Goal: Transaction & Acquisition: Book appointment/travel/reservation

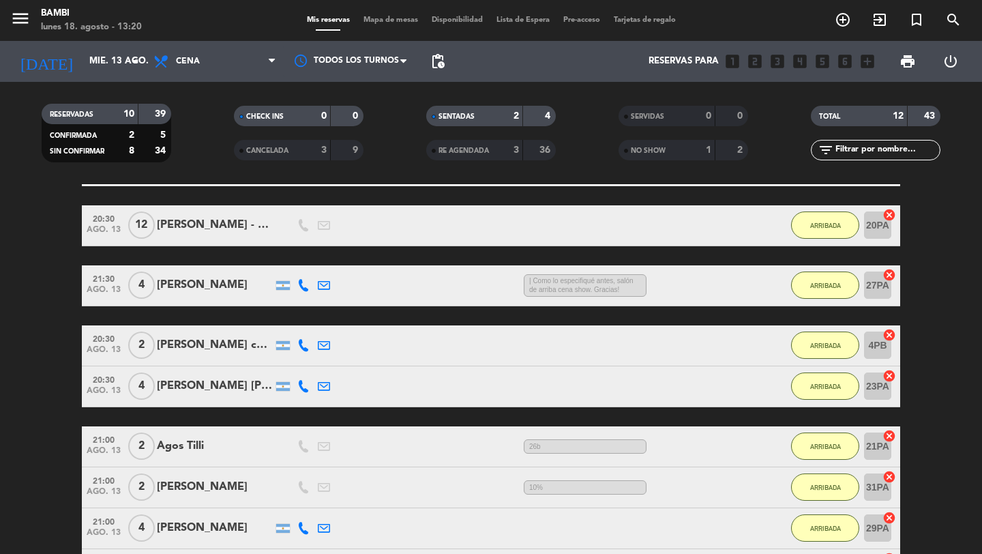
scroll to position [259, 0]
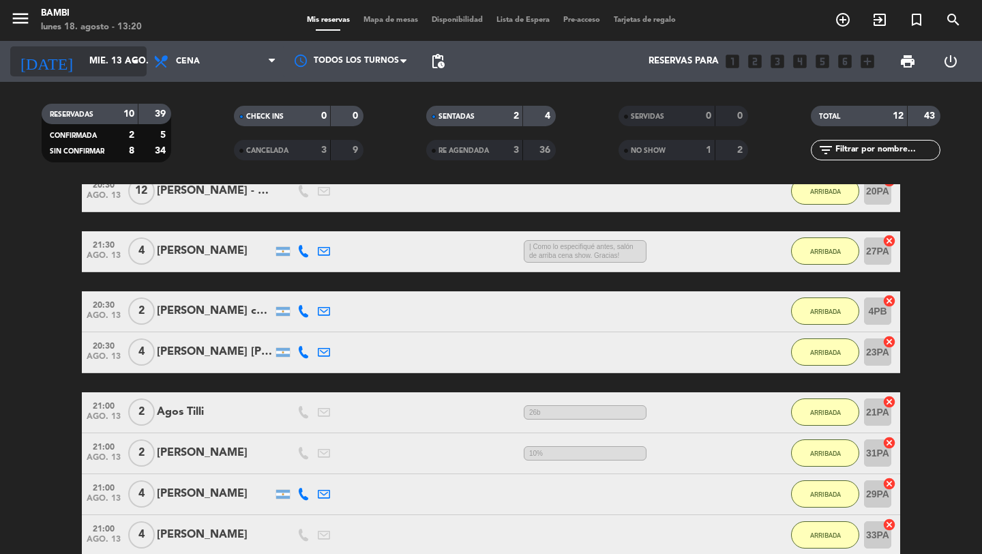
click at [124, 57] on input "mié. 13 ago." at bounding box center [143, 61] width 120 height 25
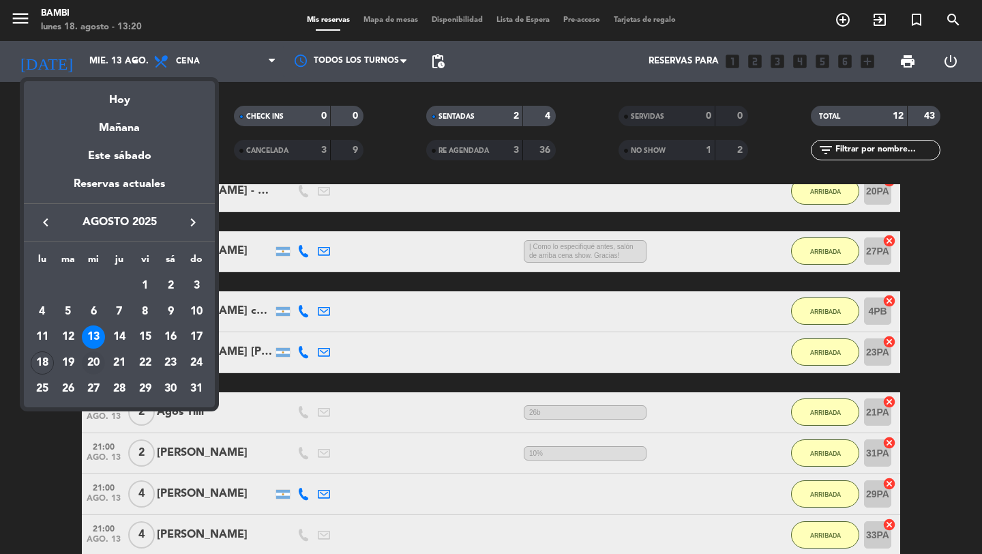
click at [99, 358] on div "20" at bounding box center [93, 362] width 23 height 23
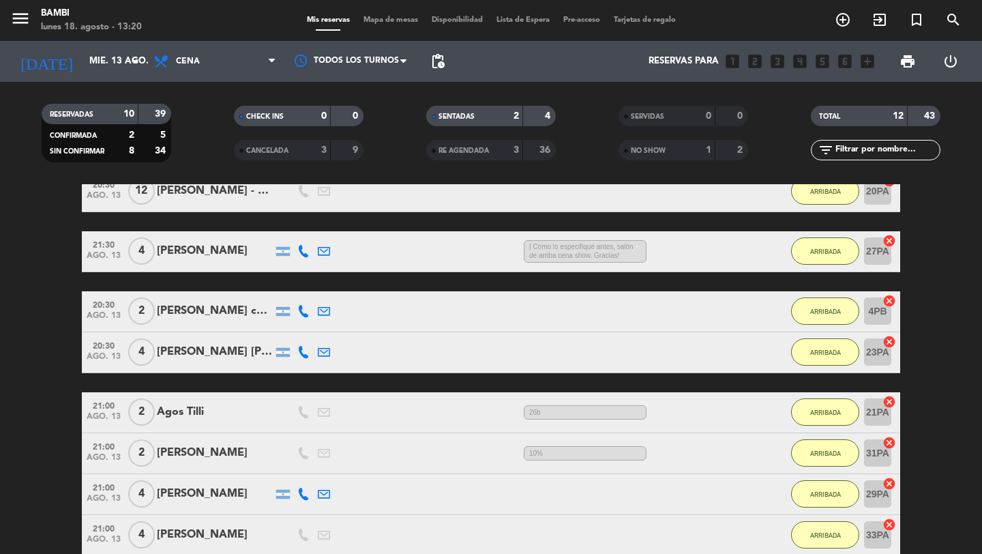
type input "mié. 20 ago."
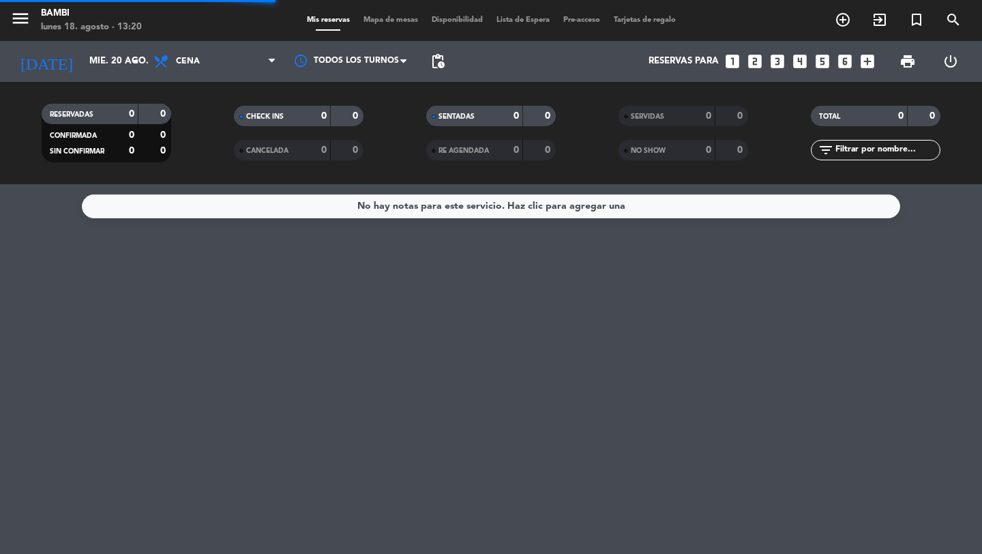
scroll to position [0, 0]
click at [850, 22] on icon "add_circle_outline" at bounding box center [843, 20] width 16 height 16
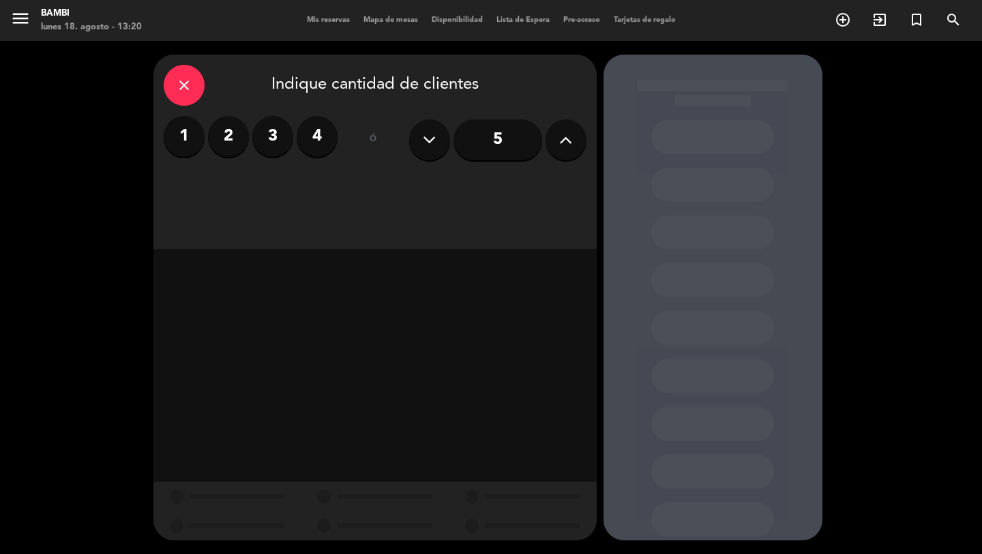
click at [213, 142] on label "2" at bounding box center [228, 136] width 41 height 41
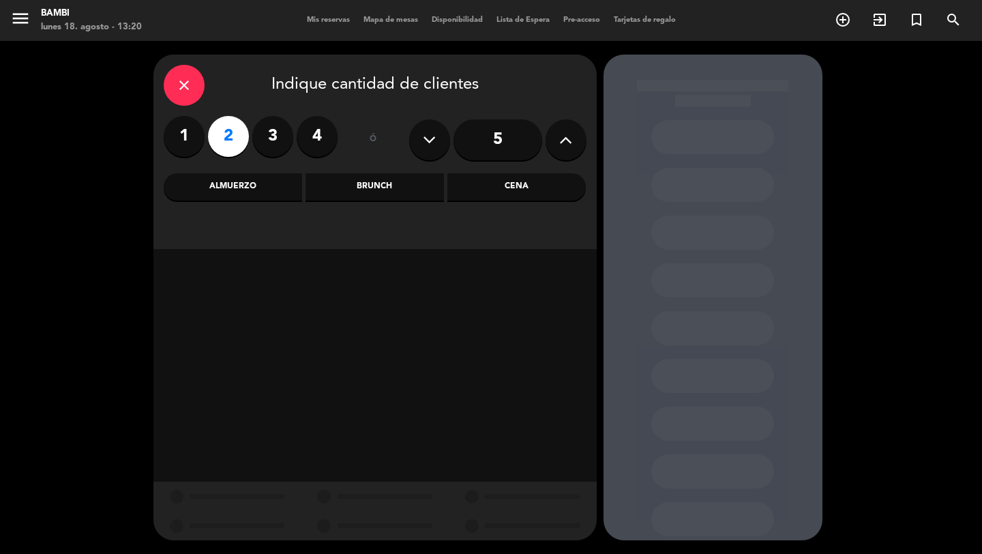
click at [518, 188] on div "Cena" at bounding box center [516, 186] width 138 height 27
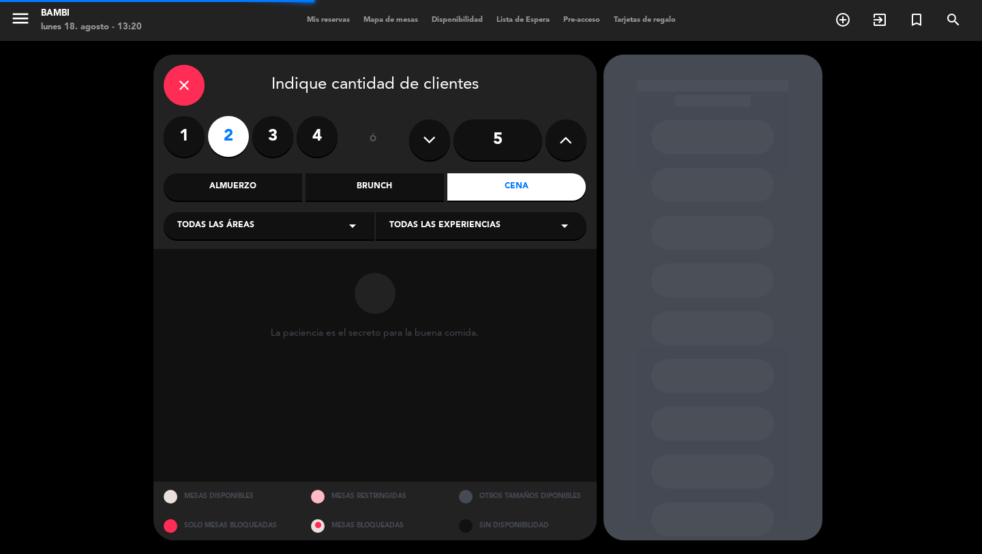
click at [511, 222] on div "Todas las experiencias arrow_drop_down" at bounding box center [481, 225] width 211 height 27
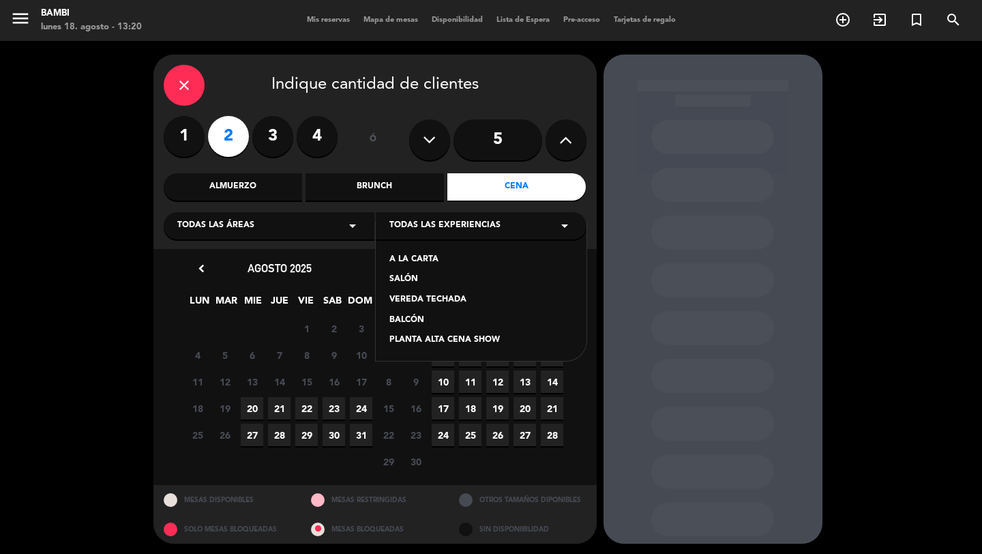
click at [424, 340] on div "PLANTA ALTA CENA SHOW" at bounding box center [480, 340] width 183 height 14
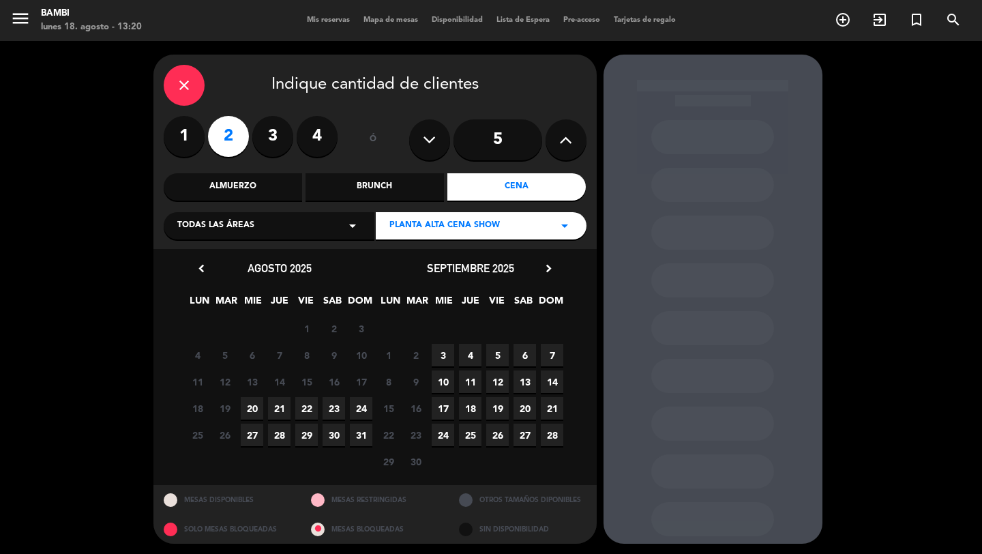
click at [254, 413] on span "20" at bounding box center [252, 408] width 23 height 23
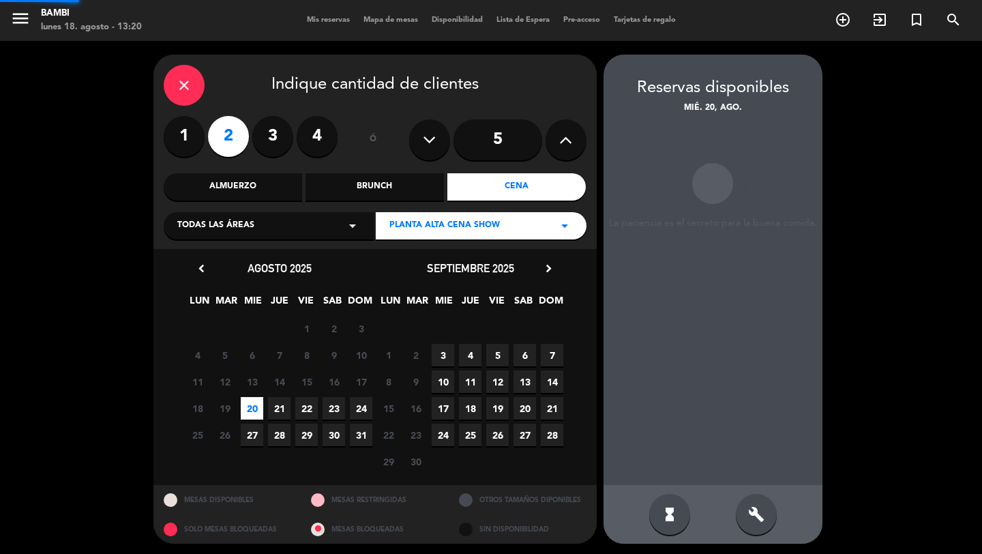
scroll to position [3, 0]
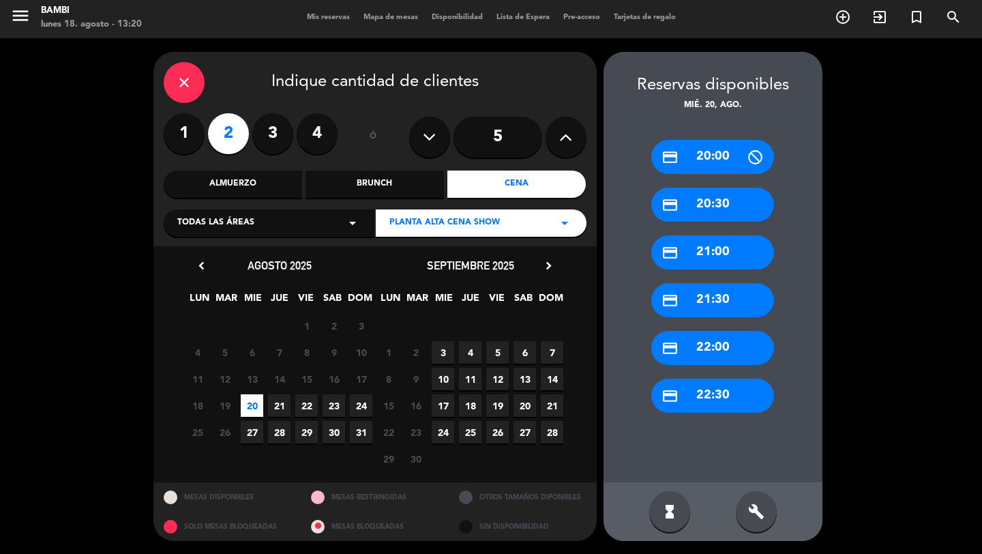
click at [721, 248] on div "credit_card 21:00" at bounding box center [712, 252] width 123 height 34
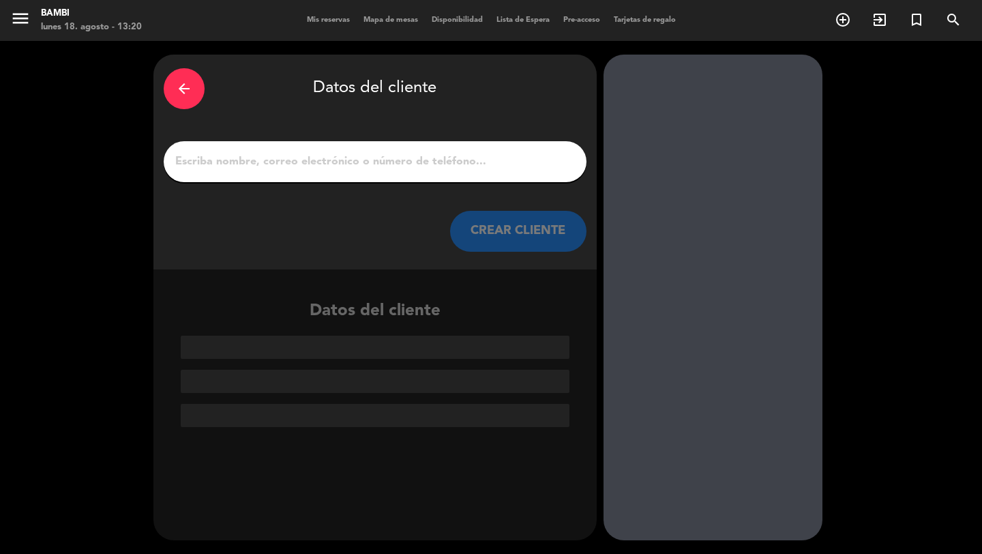
scroll to position [0, 0]
click at [478, 168] on input "1" at bounding box center [375, 161] width 402 height 19
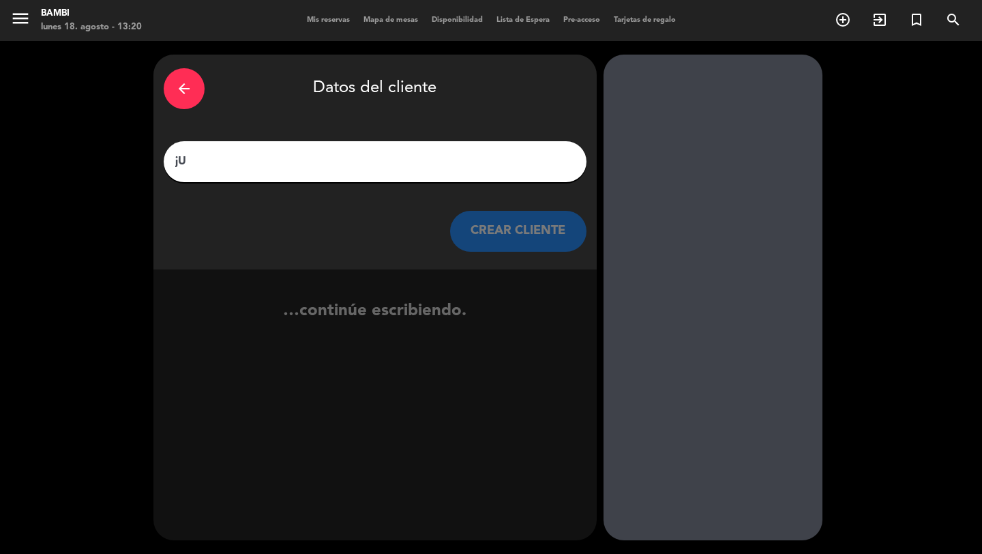
type input "j"
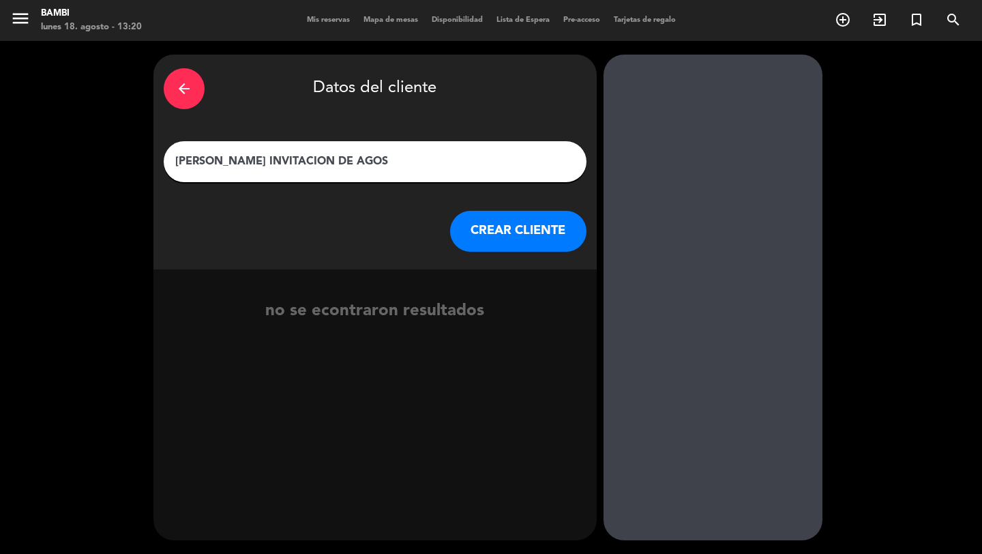
type input "[PERSON_NAME] INVITACION DE AGOS"
click at [544, 235] on button "CREAR CLIENTE" at bounding box center [518, 231] width 136 height 41
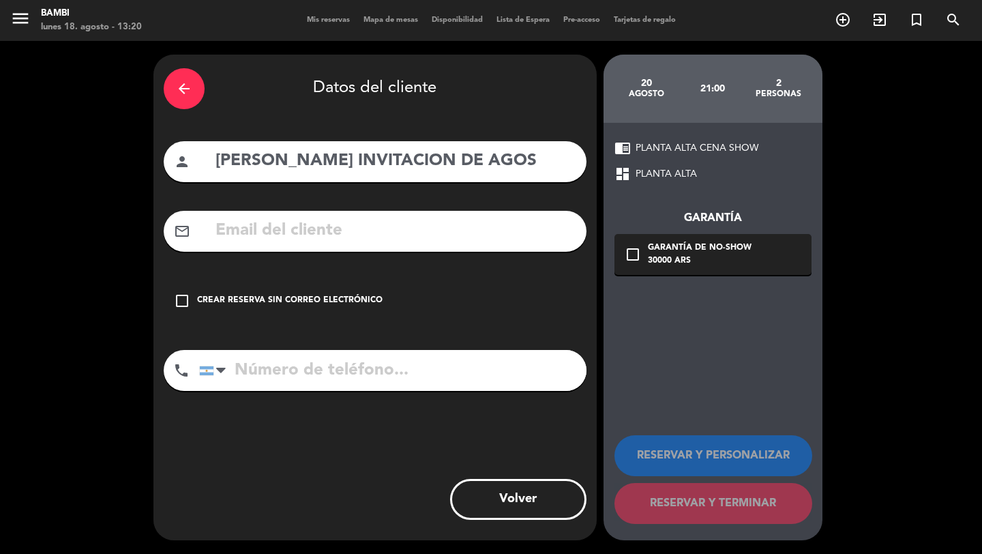
click at [320, 310] on div "check_box_outline_blank Crear reserva sin correo electrónico" at bounding box center [375, 300] width 423 height 41
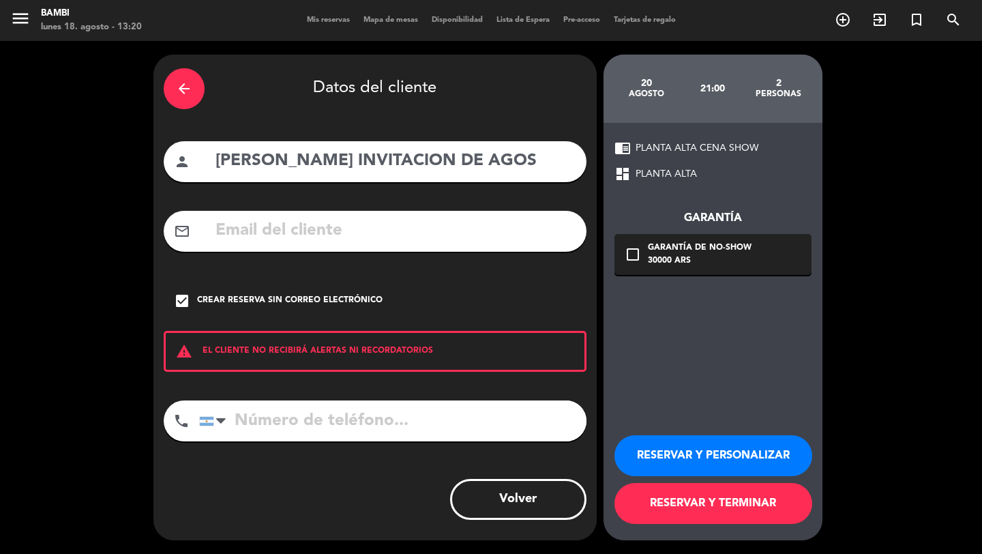
click at [659, 511] on button "RESERVAR Y TERMINAR" at bounding box center [713, 503] width 198 height 41
